Goal: Task Accomplishment & Management: Manage account settings

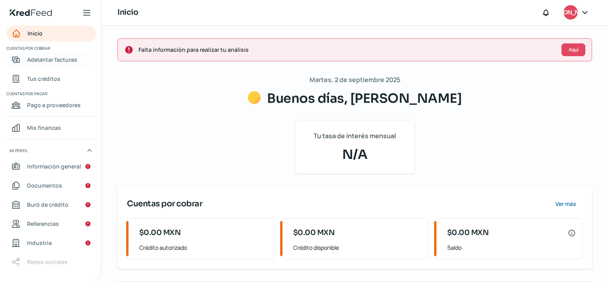
click at [50, 64] on span "Adelantar facturas" at bounding box center [52, 60] width 50 height 10
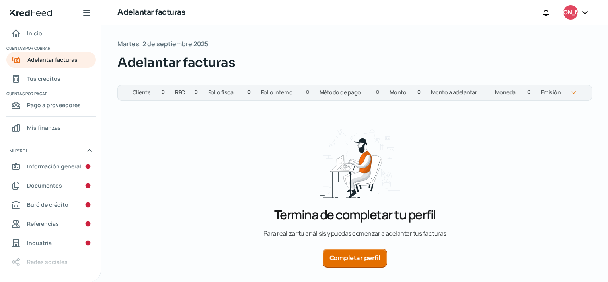
click at [584, 16] on icon at bounding box center [585, 12] width 8 height 8
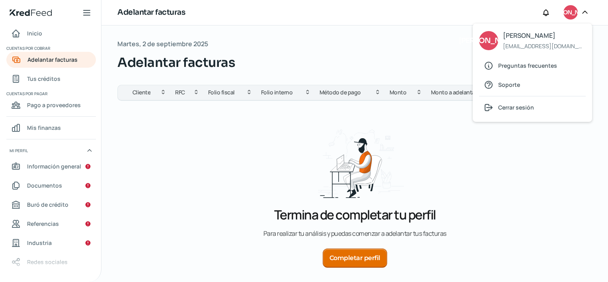
click at [541, 169] on div "Termina de completar tu perfil P a r a r e a l i z a r t u a n á l i s i s y p …" at bounding box center [354, 205] width 475 height 209
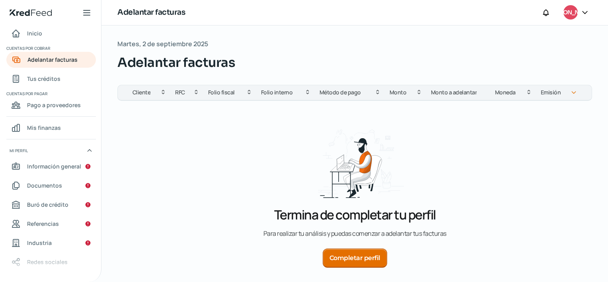
click at [580, 11] on div at bounding box center [585, 12] width 14 height 15
click at [573, 11] on span "[PERSON_NAME]" at bounding box center [570, 13] width 43 height 10
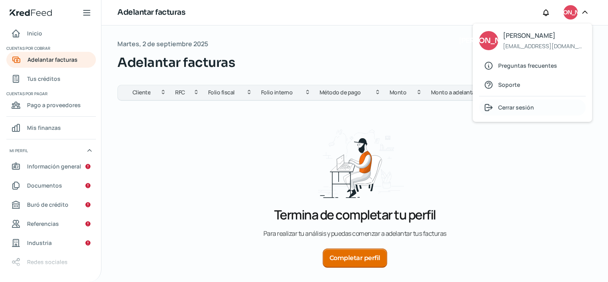
click at [529, 107] on span "Cerrar sesión" at bounding box center [516, 107] width 36 height 10
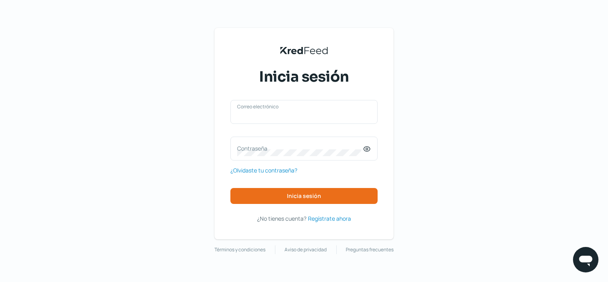
type input "[EMAIL_ADDRESS][DOMAIN_NAME]"
